Goal: Task Accomplishment & Management: Use online tool/utility

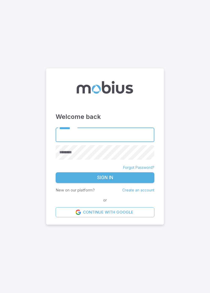
click at [65, 142] on input "********" at bounding box center [105, 135] width 99 height 14
type input "****"
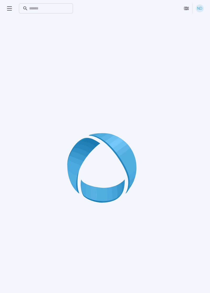
click at [61, 152] on div at bounding box center [105, 169] width 198 height 293
click at [38, 116] on div at bounding box center [105, 169] width 198 height 293
